Goal: Use online tool/utility: Utilize a website feature to perform a specific function

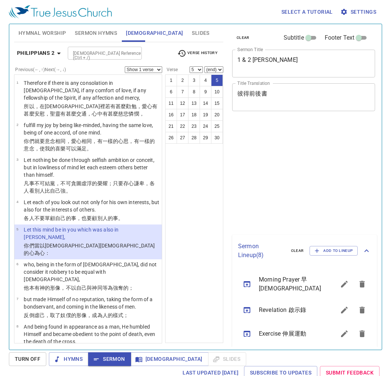
select select "5"
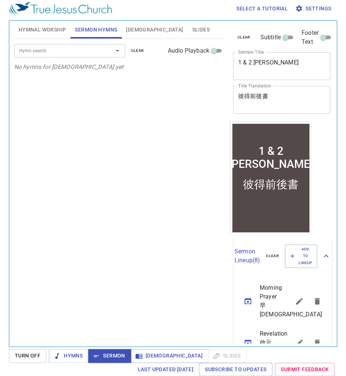
scroll to position [3, 0]
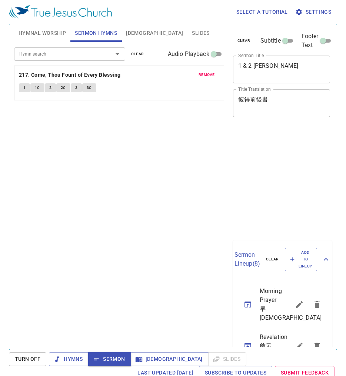
scroll to position [3, 0]
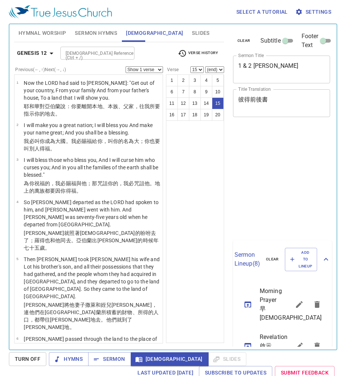
select select "15"
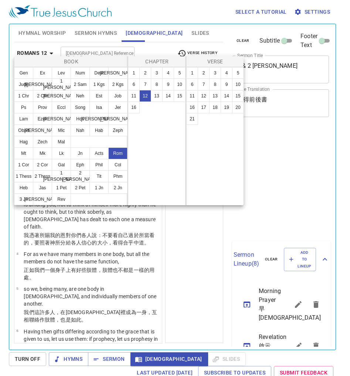
select select "9"
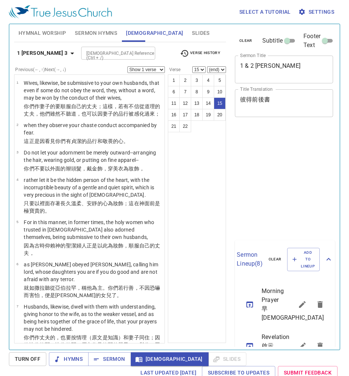
select select "15"
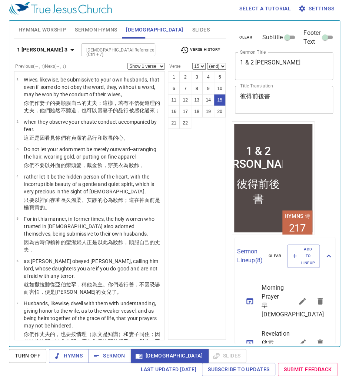
scroll to position [543, 0]
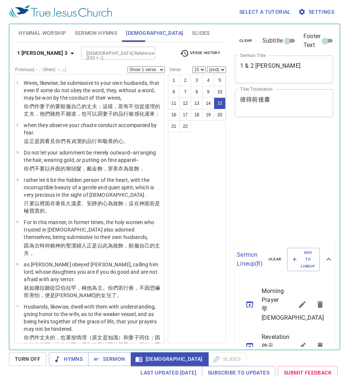
select select "15"
select select "2"
select select "18"
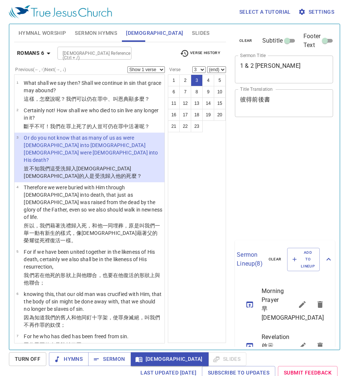
select select "3"
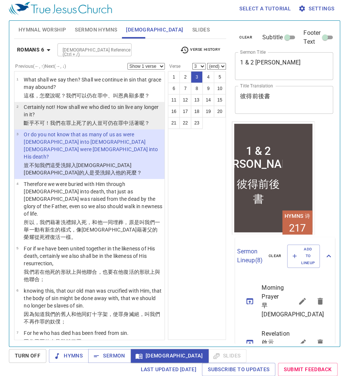
select select "2"
click at [127, 63] on select "Show 1 verse Show 2 verses Show 3 verses Show 4 verses Show 5 verses" at bounding box center [145, 66] width 37 height 7
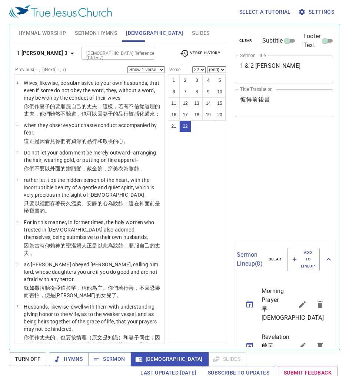
select select "22"
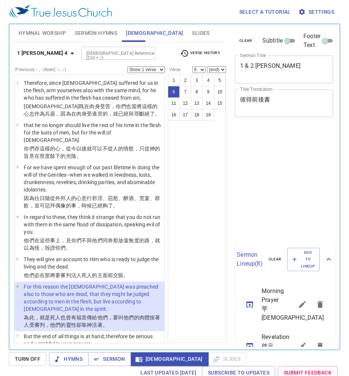
select select "6"
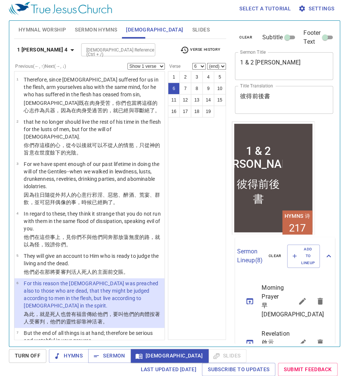
scroll to position [178, 0]
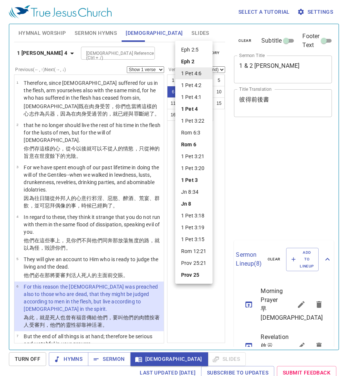
select select "6"
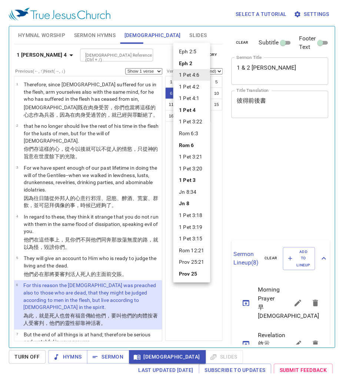
scroll to position [3, 0]
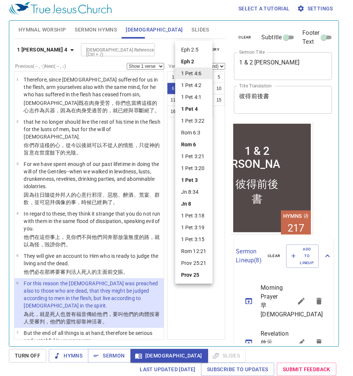
click at [199, 292] on div at bounding box center [176, 188] width 353 height 376
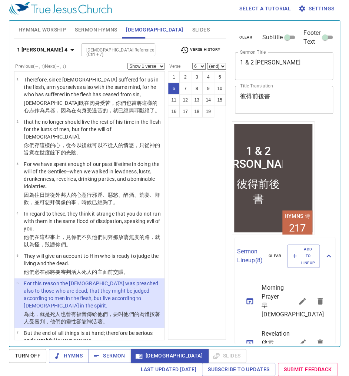
scroll to position [118, 0]
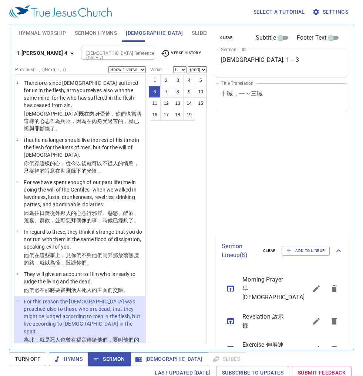
select select "6"
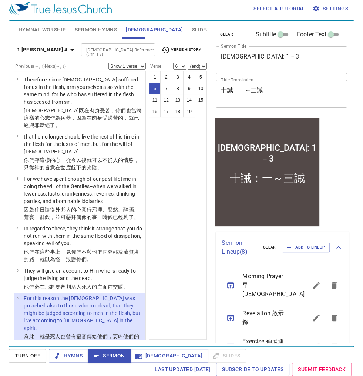
scroll to position [108, 0]
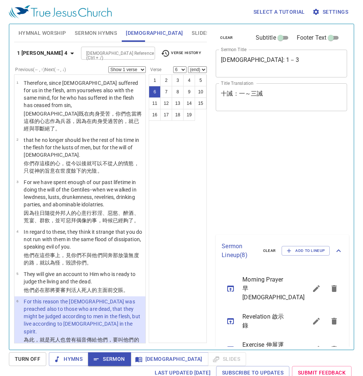
select select "6"
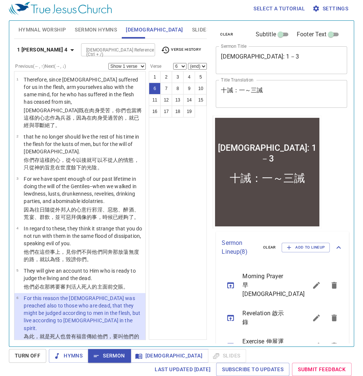
scroll to position [108, 0]
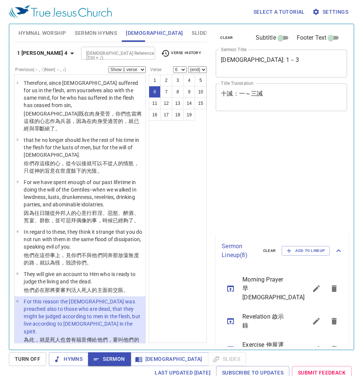
select select "6"
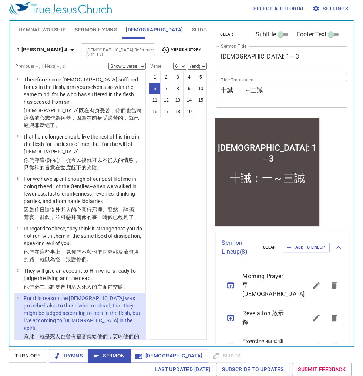
scroll to position [108, 0]
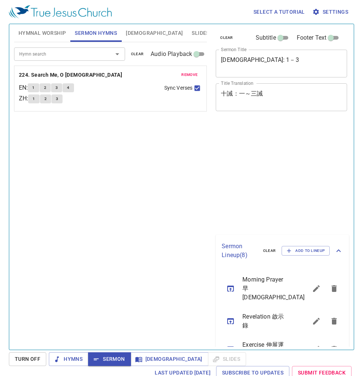
scroll to position [3, 0]
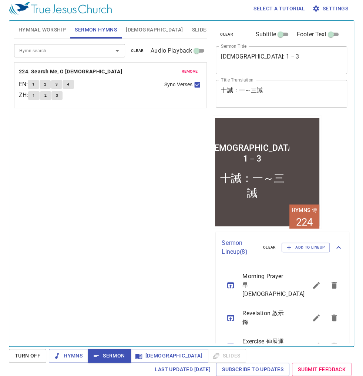
scroll to position [3, 0]
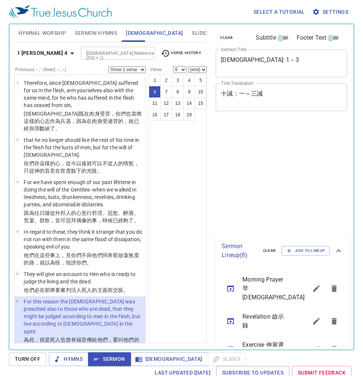
select select "6"
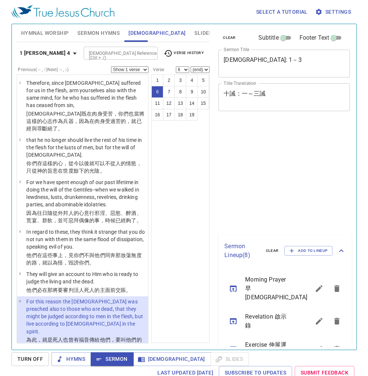
scroll to position [3, 0]
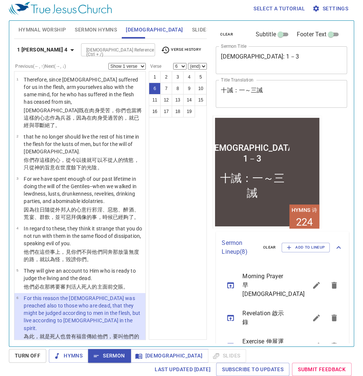
click at [40, 50] on b "1 Peter 4" at bounding box center [42, 49] width 51 height 9
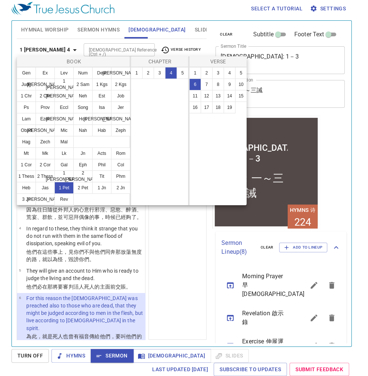
scroll to position [108, 0]
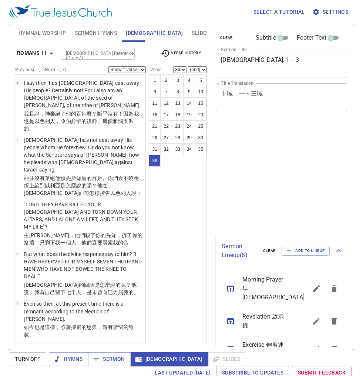
select select "36"
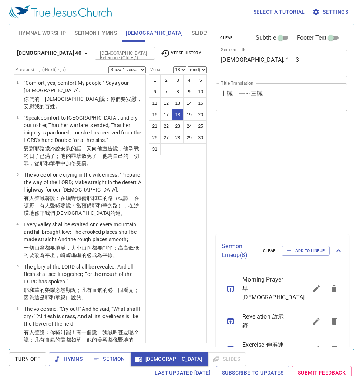
select select "18"
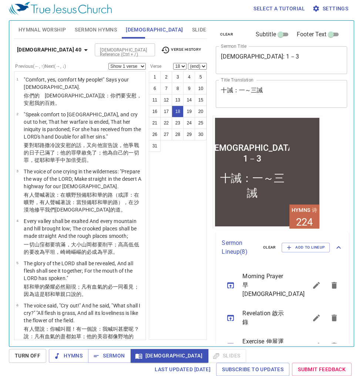
scroll to position [644, 0]
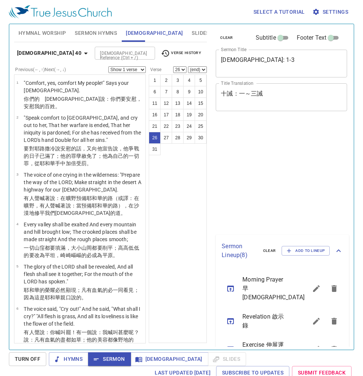
select select "26"
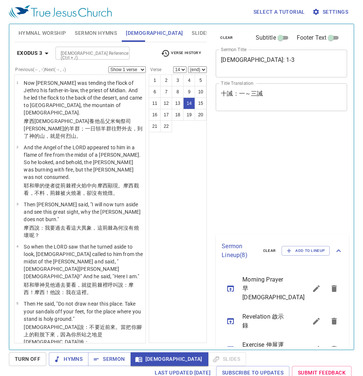
select select "14"
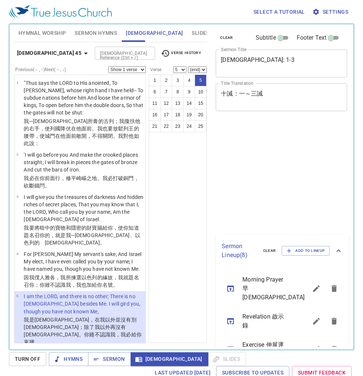
select select "5"
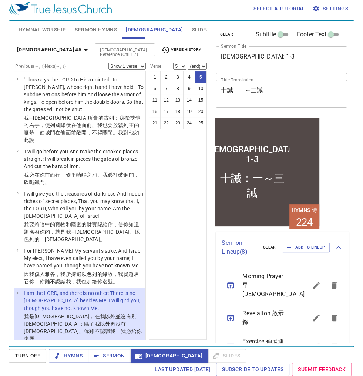
scroll to position [88, 0]
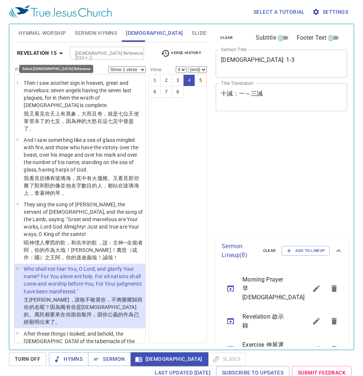
select select "4"
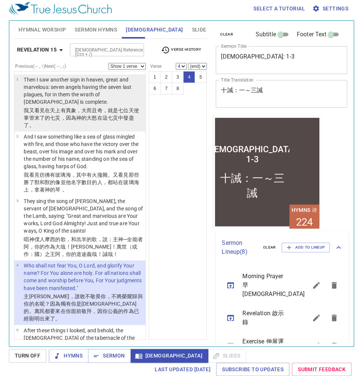
scroll to position [3, 0]
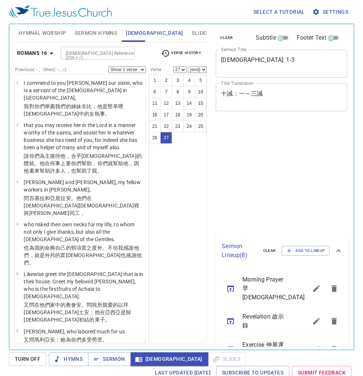
select select "27"
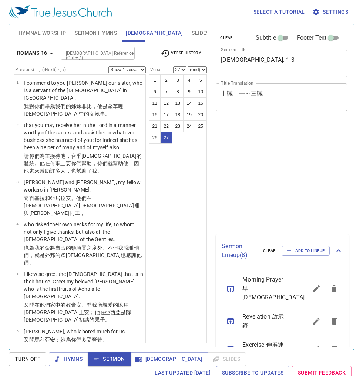
select select "27"
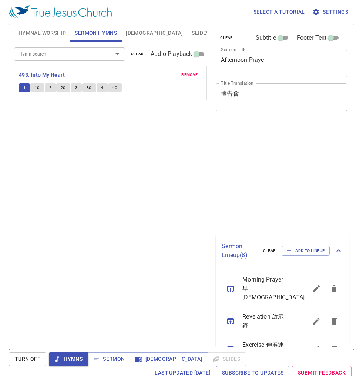
scroll to position [3, 0]
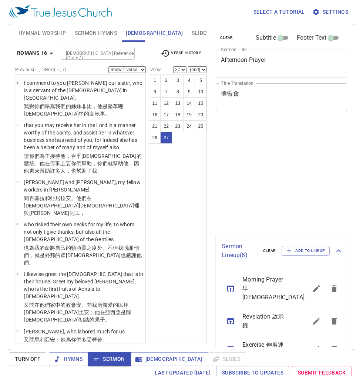
select select "27"
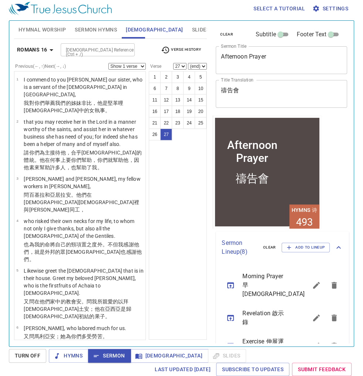
scroll to position [781, 0]
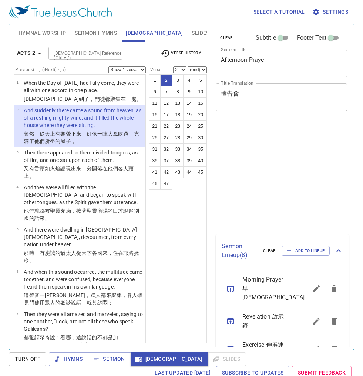
select select "2"
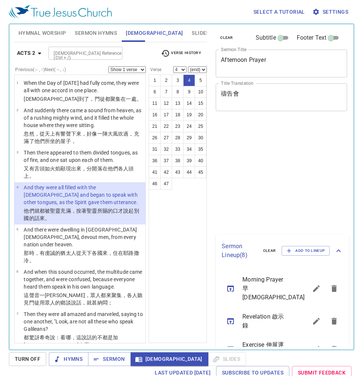
select select "4"
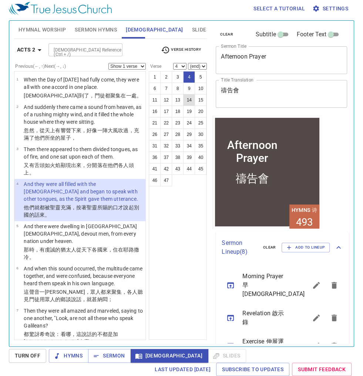
scroll to position [3, 0]
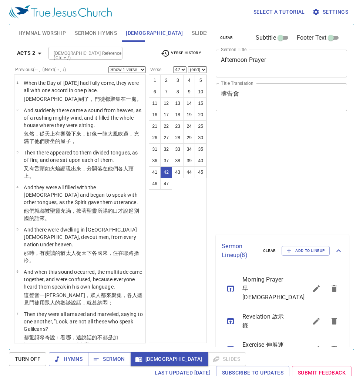
select select "42"
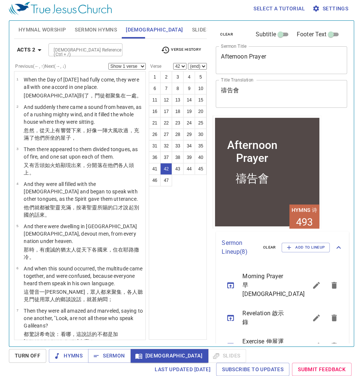
scroll to position [1598, 0]
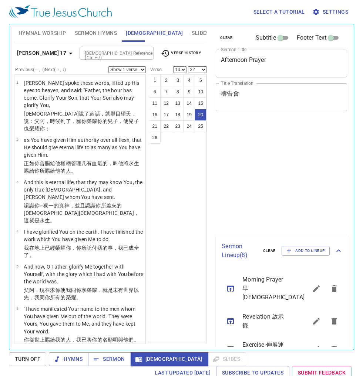
select select "14"
select select "22"
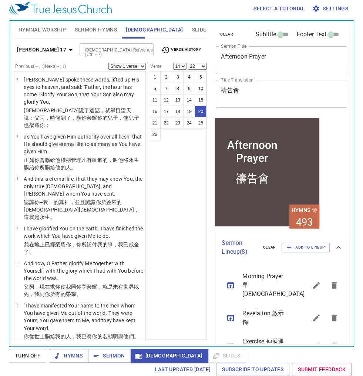
scroll to position [779, 0]
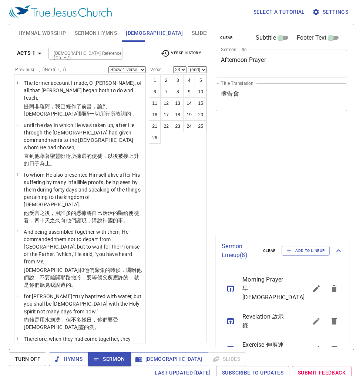
select select "23"
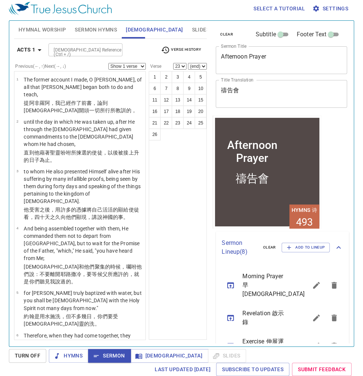
scroll to position [3, 0]
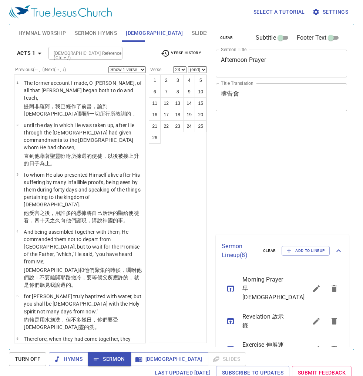
select select "23"
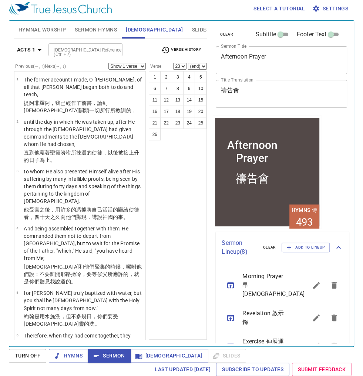
scroll to position [3, 0]
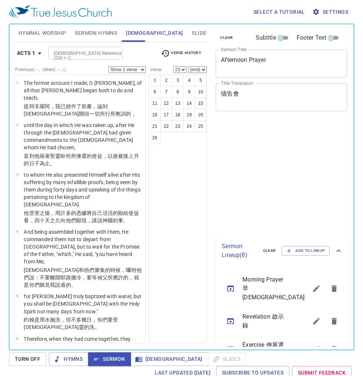
select select "23"
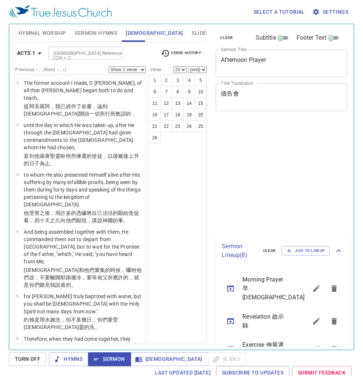
scroll to position [3, 0]
select select "23"
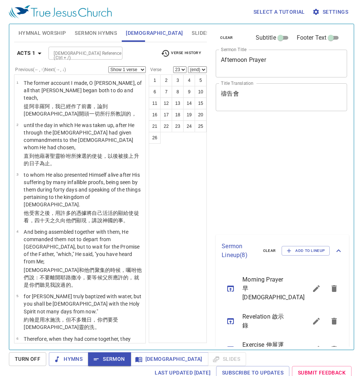
select select "23"
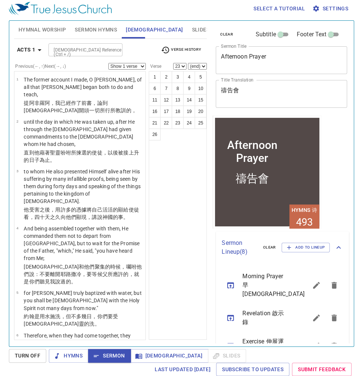
scroll to position [3, 0]
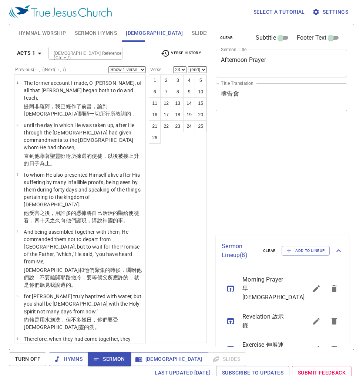
select select "23"
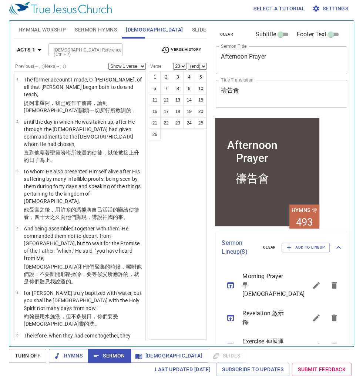
scroll to position [3, 0]
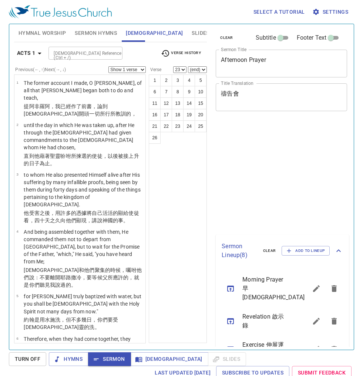
select select "23"
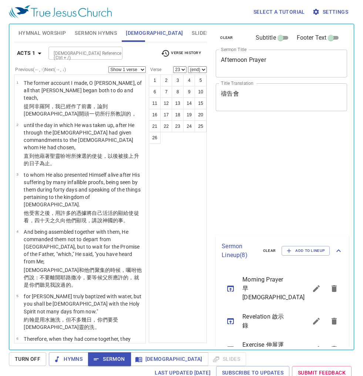
scroll to position [3, 0]
select select "23"
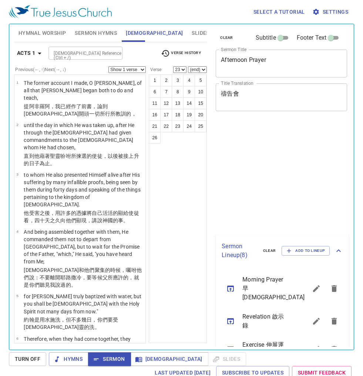
select select "23"
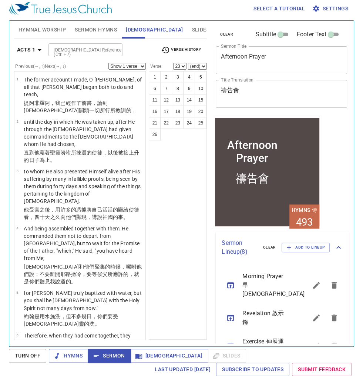
scroll to position [3, 0]
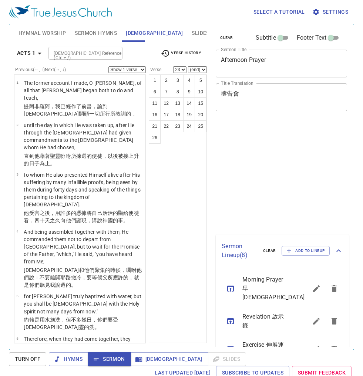
select select "23"
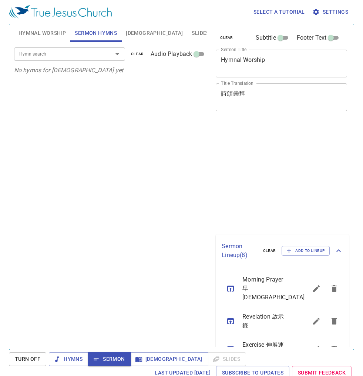
scroll to position [3, 0]
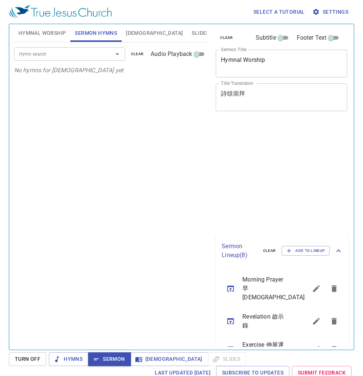
scroll to position [3, 0]
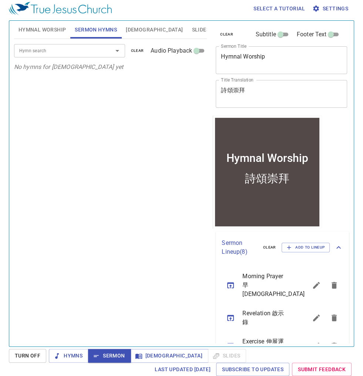
scroll to position [3, 0]
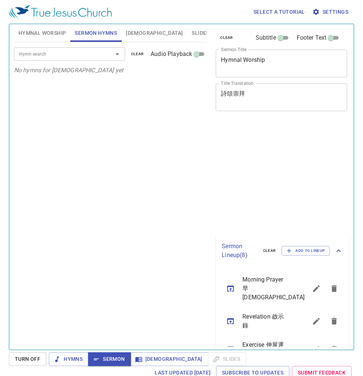
scroll to position [3, 0]
